Goal: Task Accomplishment & Management: Manage account settings

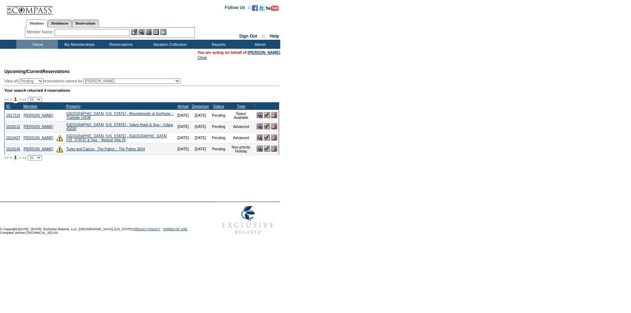
click at [274, 118] on img at bounding box center [274, 115] width 6 height 6
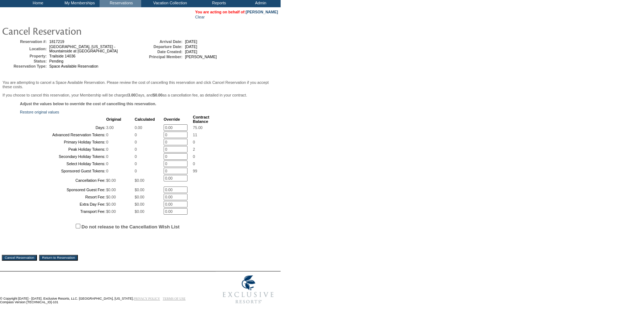
scroll to position [109, 0]
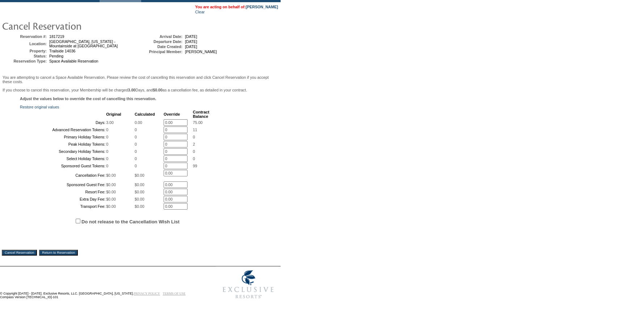
click at [18, 250] on input "Cancel Reservation" at bounding box center [19, 253] width 35 height 6
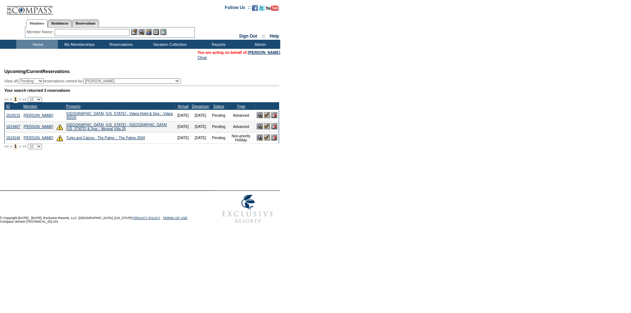
click at [275, 117] on img at bounding box center [274, 115] width 6 height 6
